Goal: Transaction & Acquisition: Purchase product/service

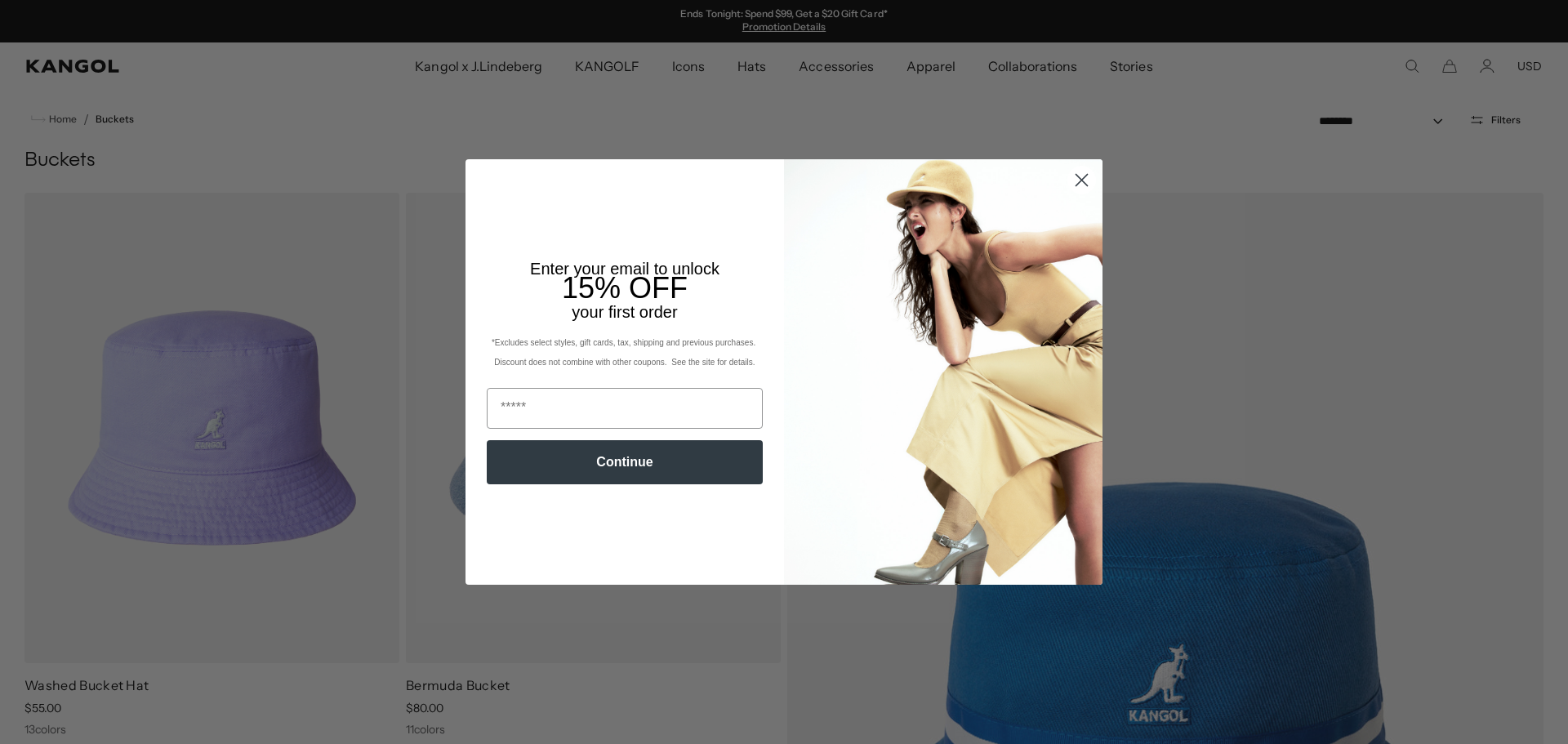
click at [1071, 177] on circle "Close dialog" at bounding box center [1081, 180] width 27 height 27
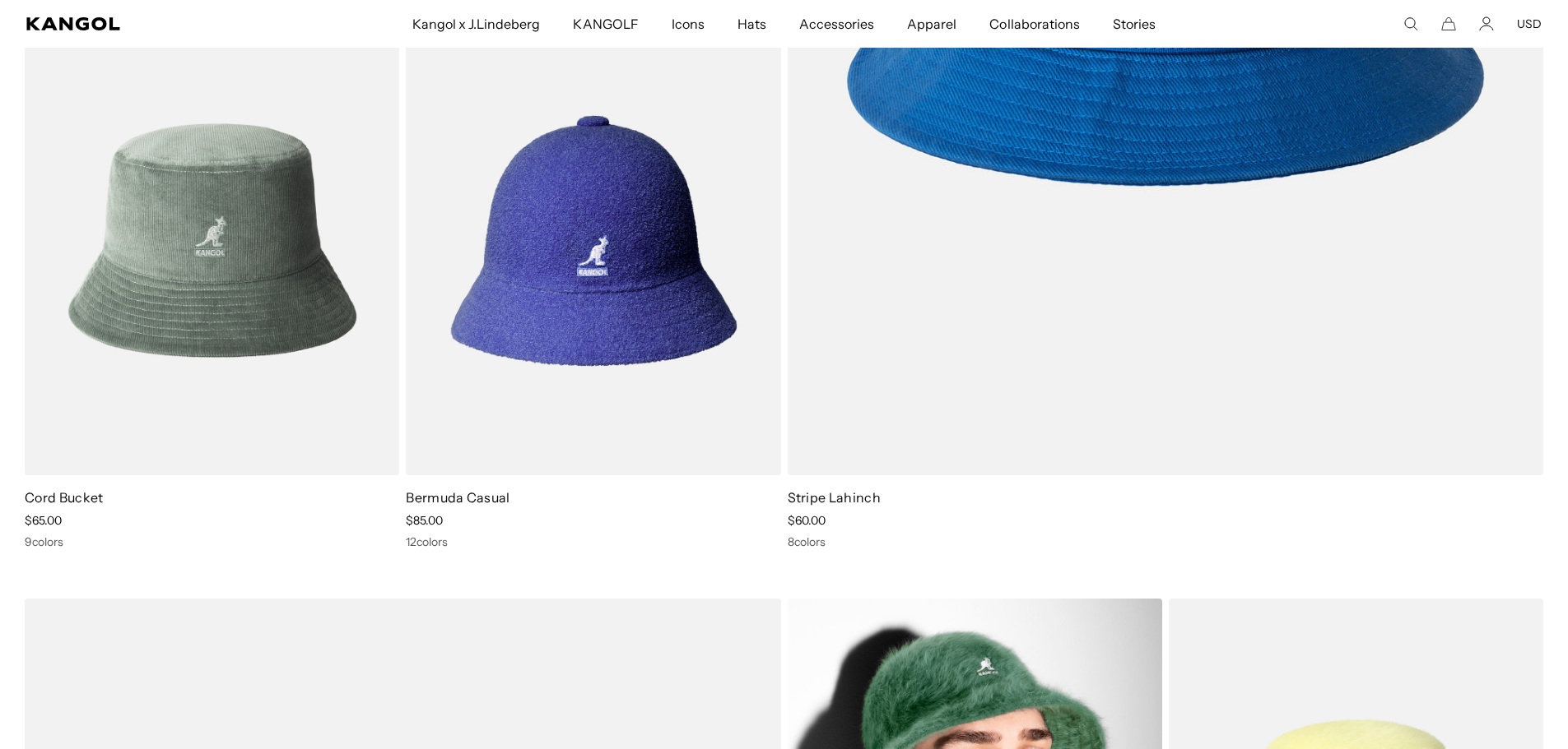
scroll to position [1069, 0]
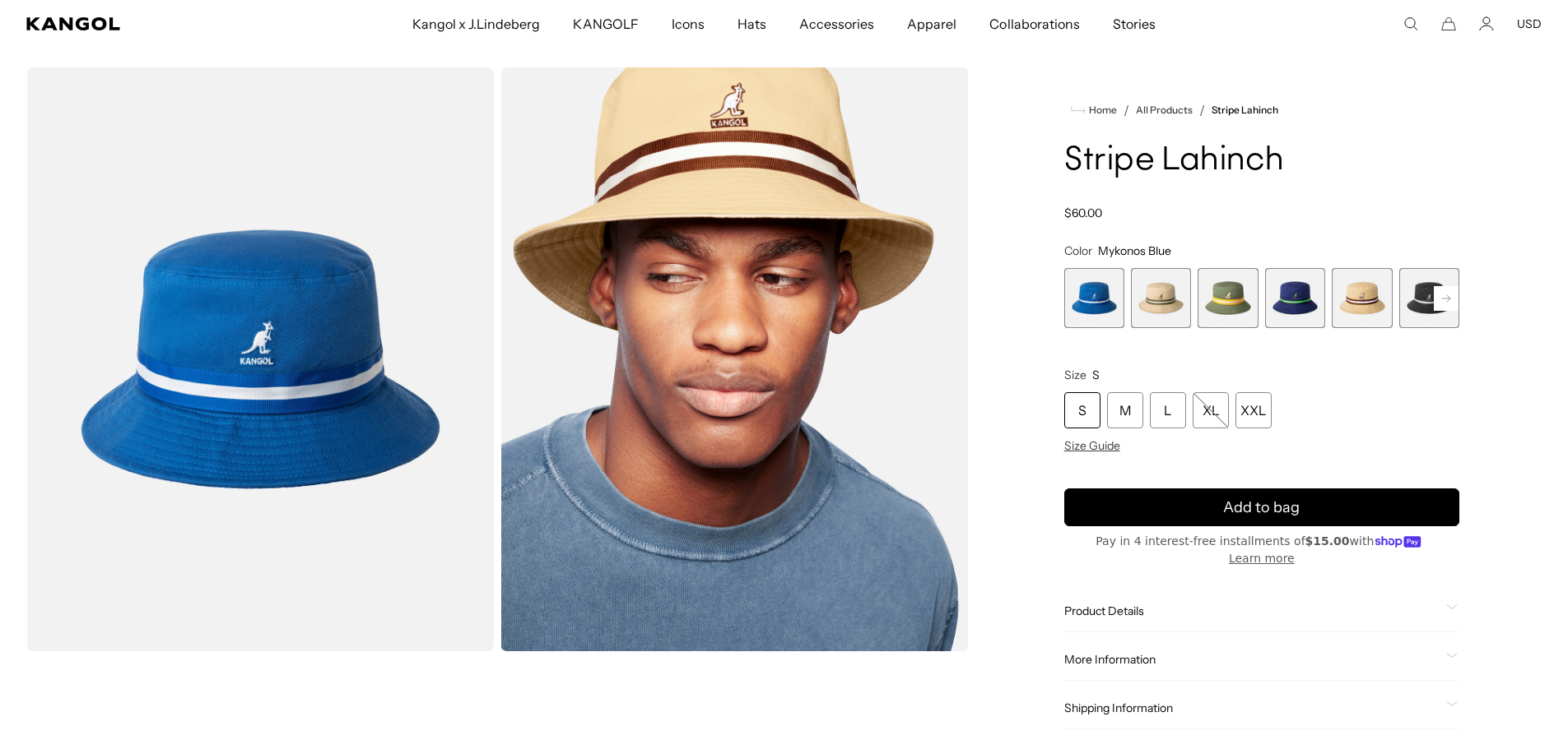
scroll to position [82, 0]
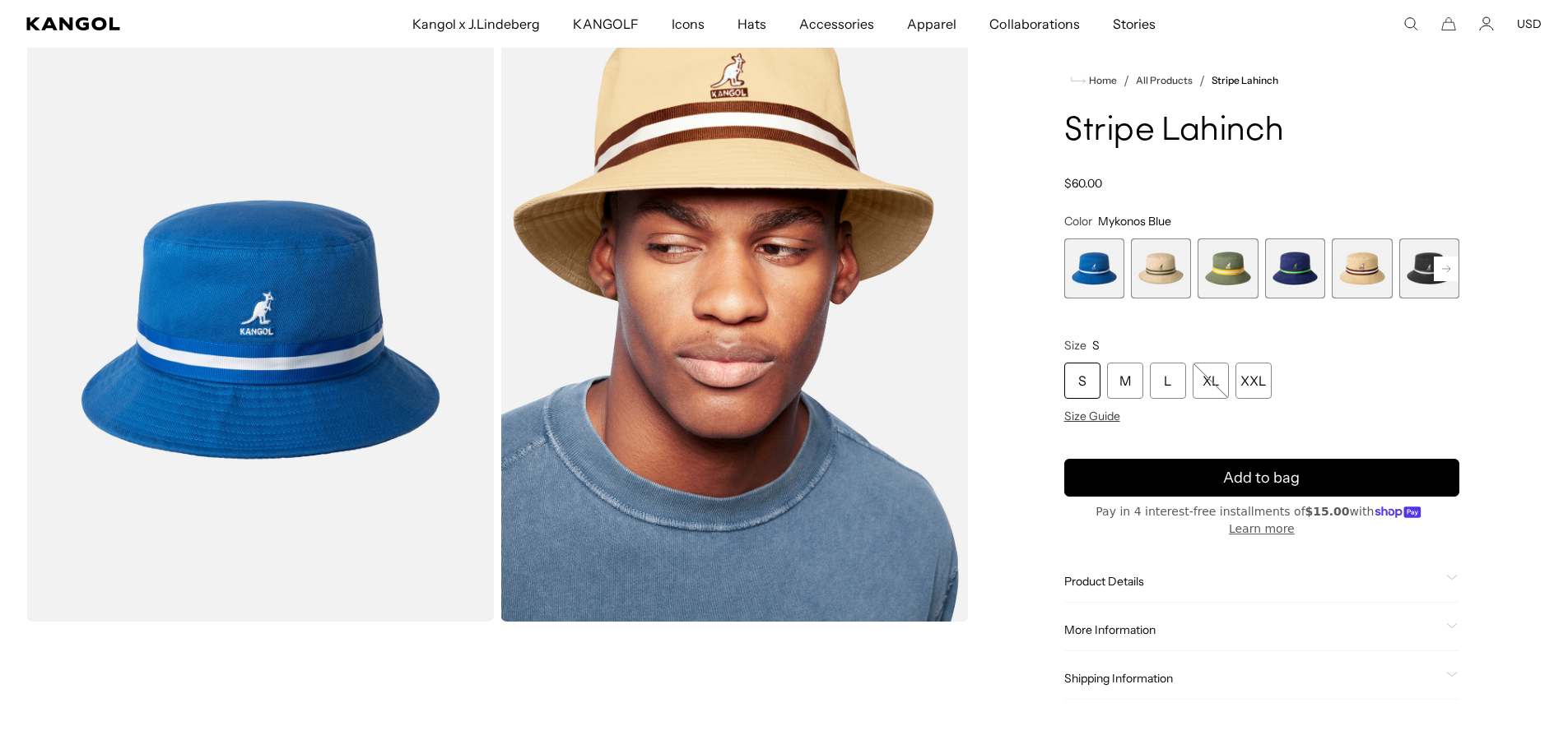
click at [1098, 275] on span "1 of 9" at bounding box center [1094, 268] width 60 height 60
click at [1167, 273] on span "2 of 9" at bounding box center [1161, 268] width 60 height 60
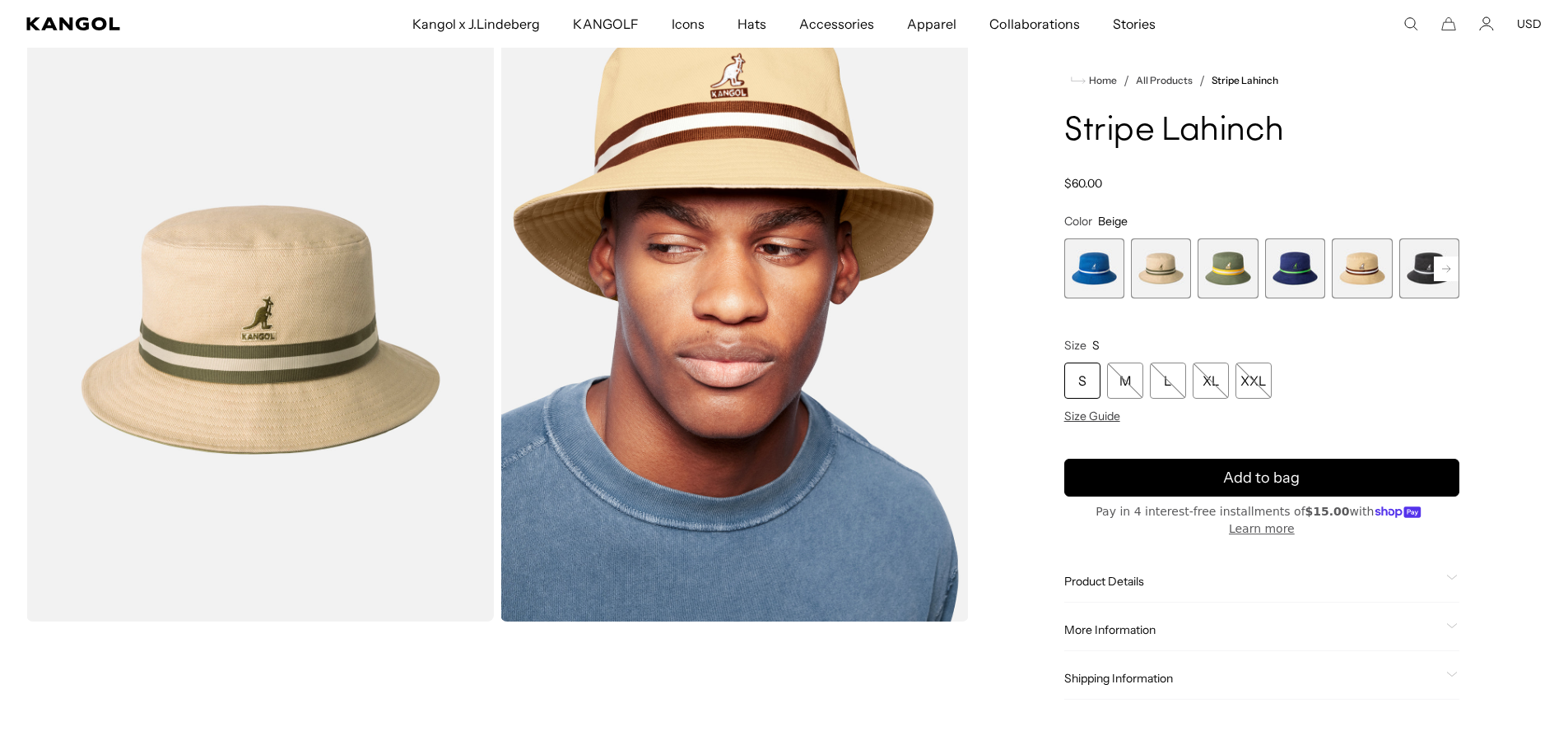
scroll to position [0, 339]
click at [1450, 271] on rect at bounding box center [1446, 269] width 25 height 25
click at [1379, 271] on span "8 of 9" at bounding box center [1361, 268] width 60 height 60
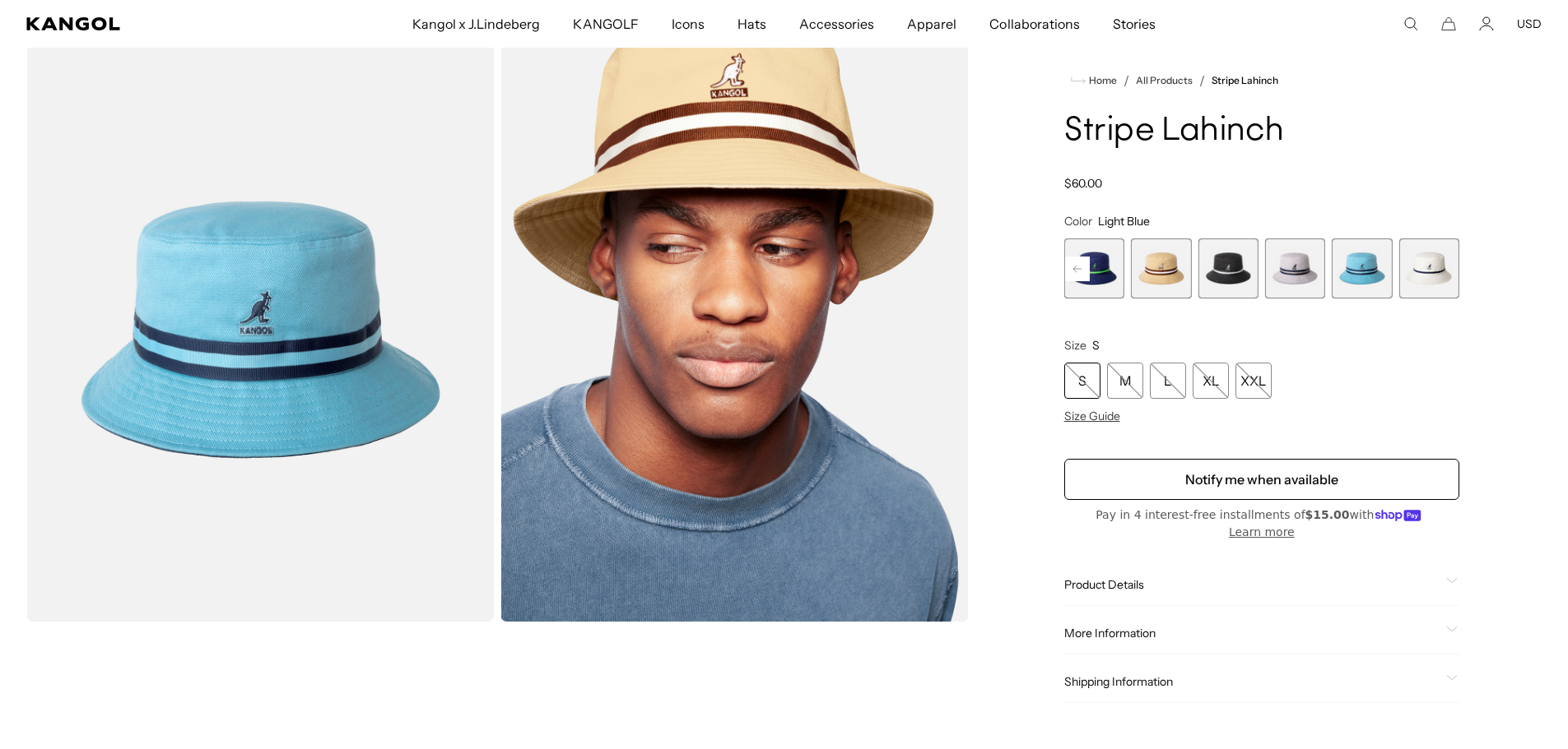
scroll to position [0, 339]
